Goal: Task Accomplishment & Management: Use online tool/utility

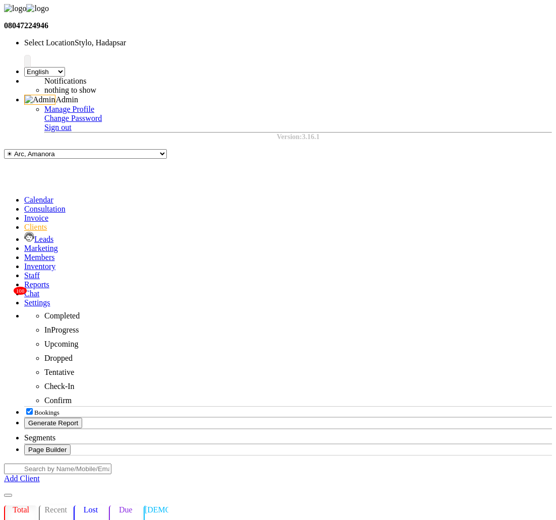
scroll to position [0, 126]
click at [24, 298] on icon at bounding box center [24, 302] width 0 height 9
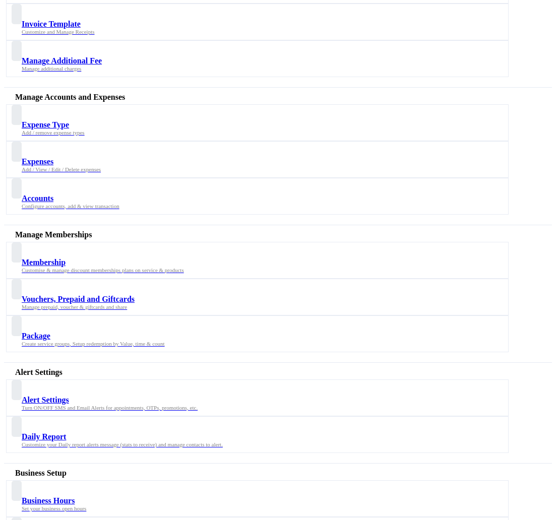
scroll to position [675, 0]
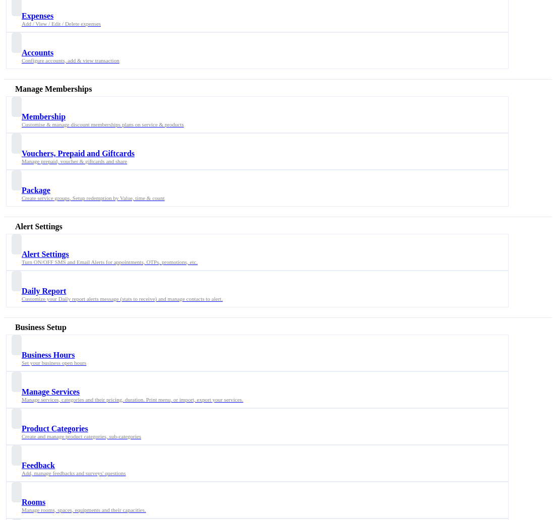
select select "APPROVED"
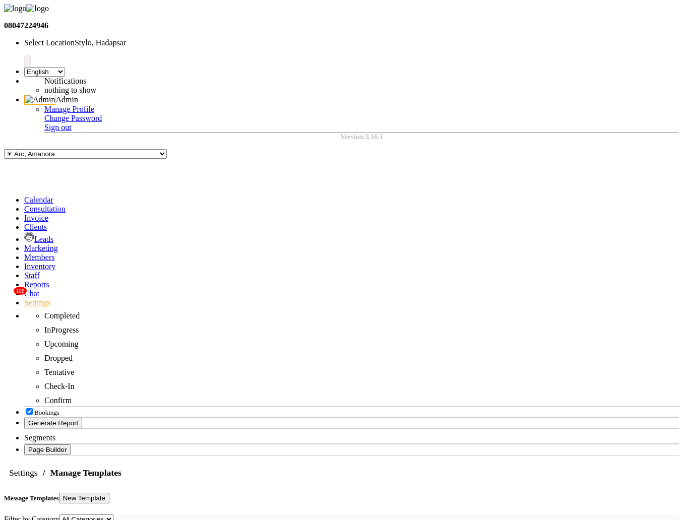
click at [109, 493] on button "New Template" at bounding box center [84, 498] width 50 height 11
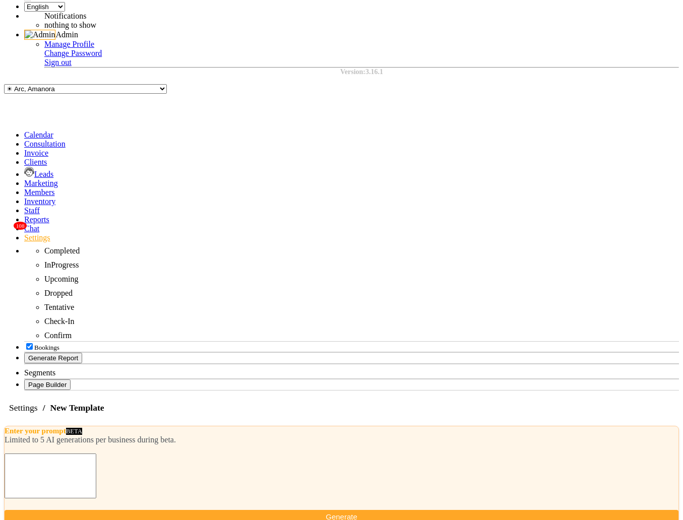
scroll to position [66, 0]
click at [17, 336] on div "Calendar Consultation Invoice Clients Leads Marketing Members Inventory Staff R…" at bounding box center [341, 260] width 675 height 260
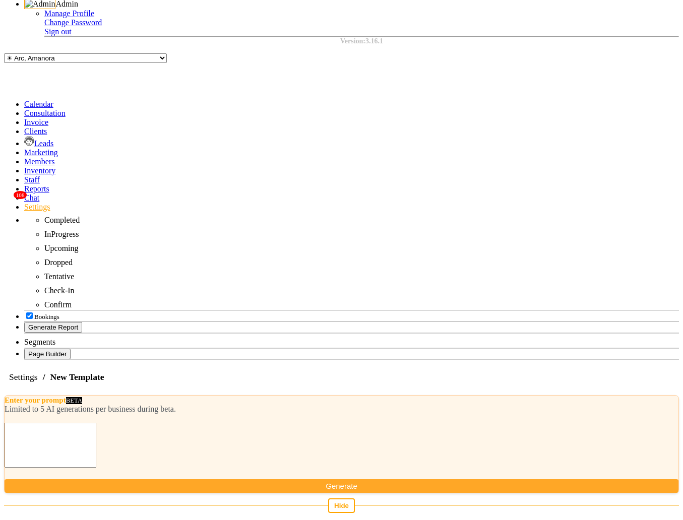
scroll to position [112, 0]
